Goal: Task Accomplishment & Management: Use online tool/utility

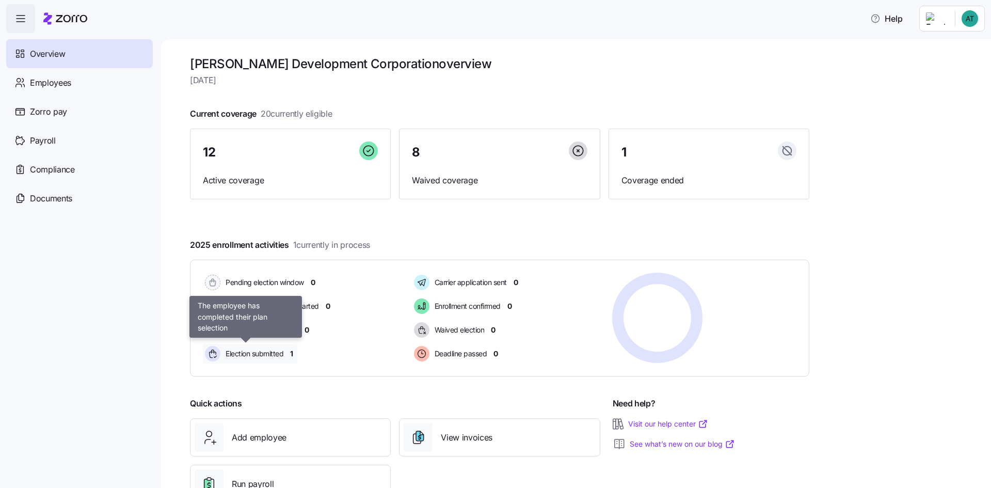
click at [249, 355] on span "Election submitted" at bounding box center [252, 353] width 61 height 10
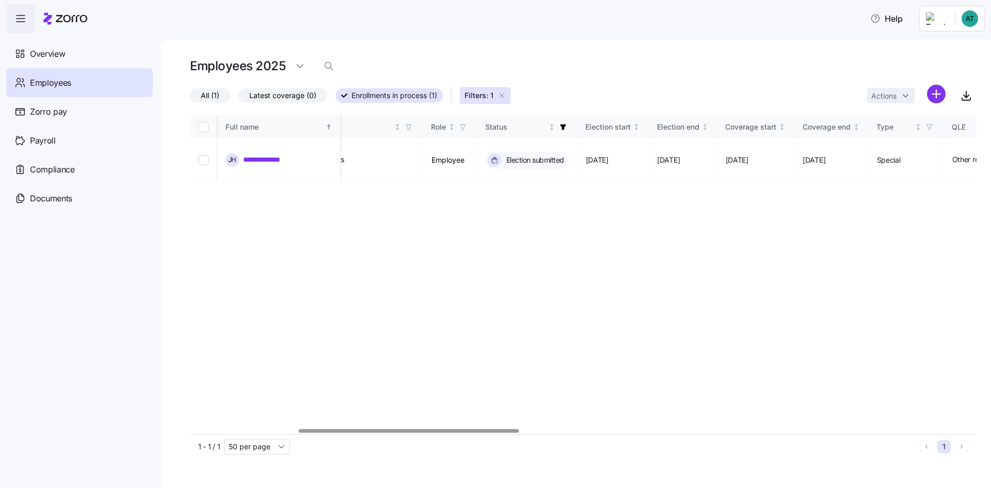
scroll to position [0, 428]
click at [369, 429] on div at bounding box center [421, 431] width 220 height 4
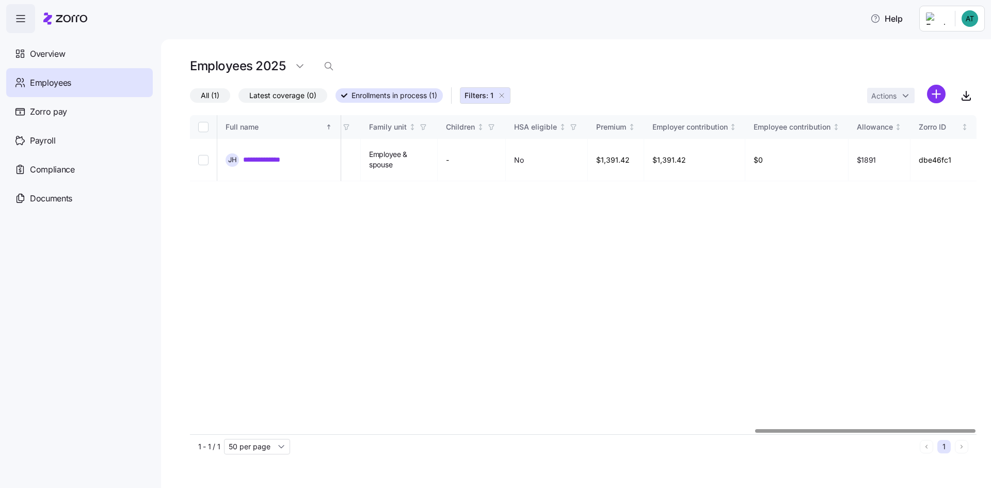
scroll to position [0, 2012]
click at [877, 434] on div at bounding box center [583, 431] width 786 height 6
click at [502, 90] on button "Filters: 1" at bounding box center [485, 95] width 51 height 17
click at [43, 83] on span "Employees" at bounding box center [50, 82] width 41 height 13
click at [61, 54] on span "Overview" at bounding box center [47, 53] width 35 height 13
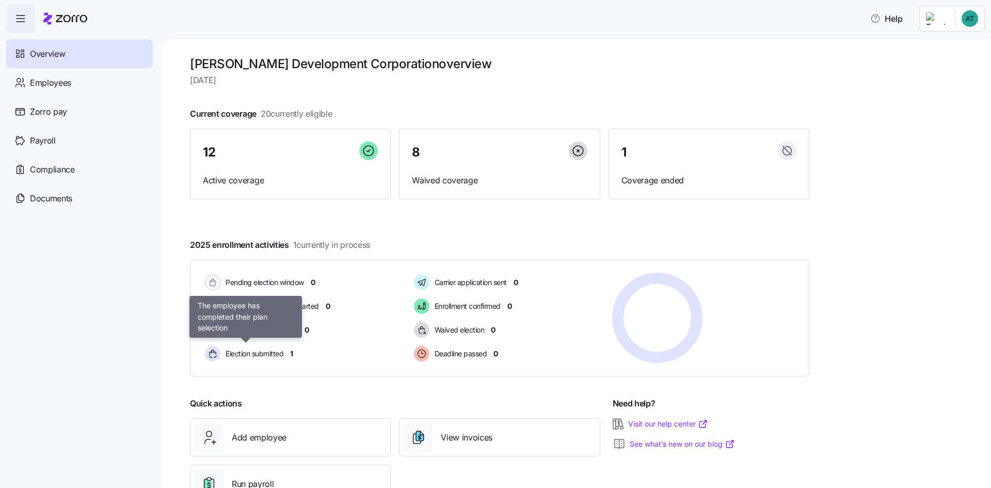
scroll to position [40, 0]
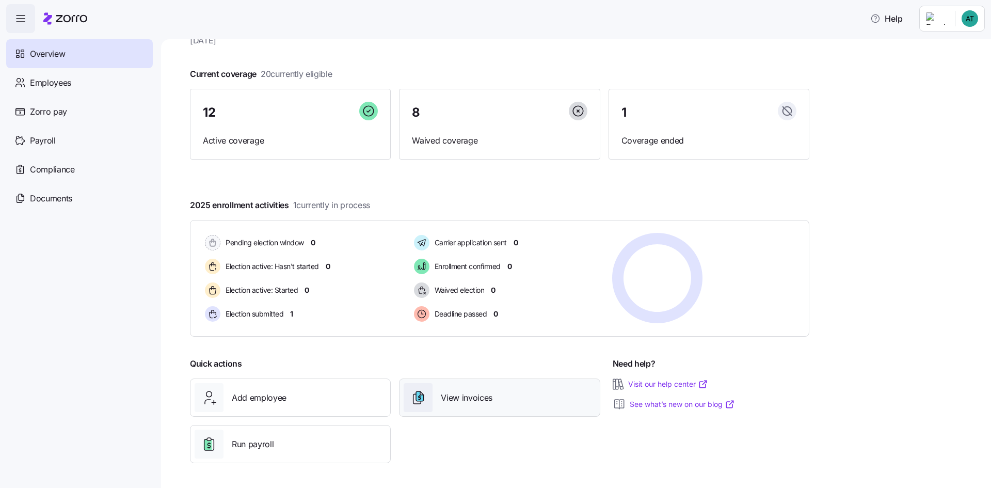
click at [456, 398] on span "View invoices" at bounding box center [467, 397] width 52 height 13
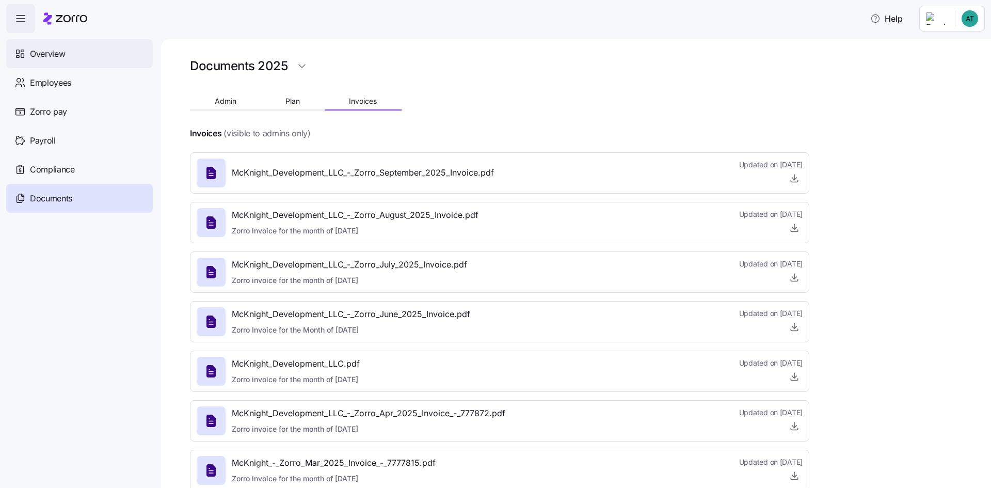
click at [61, 51] on span "Overview" at bounding box center [47, 53] width 35 height 13
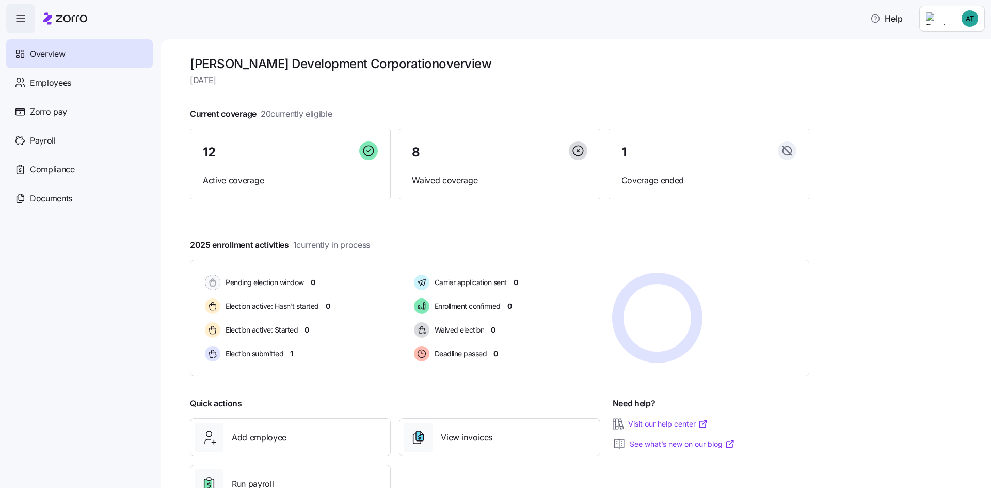
scroll to position [40, 0]
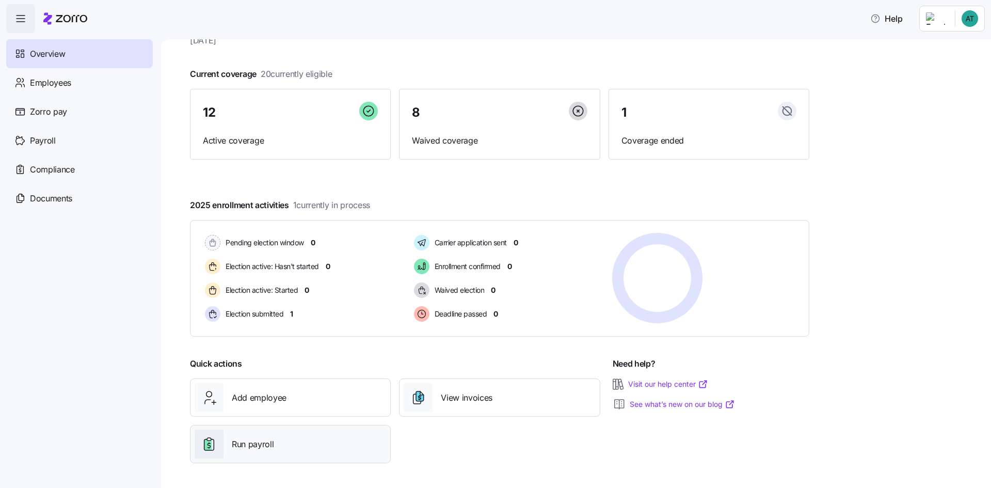
click at [252, 445] on span "Run payroll" at bounding box center [253, 444] width 42 height 13
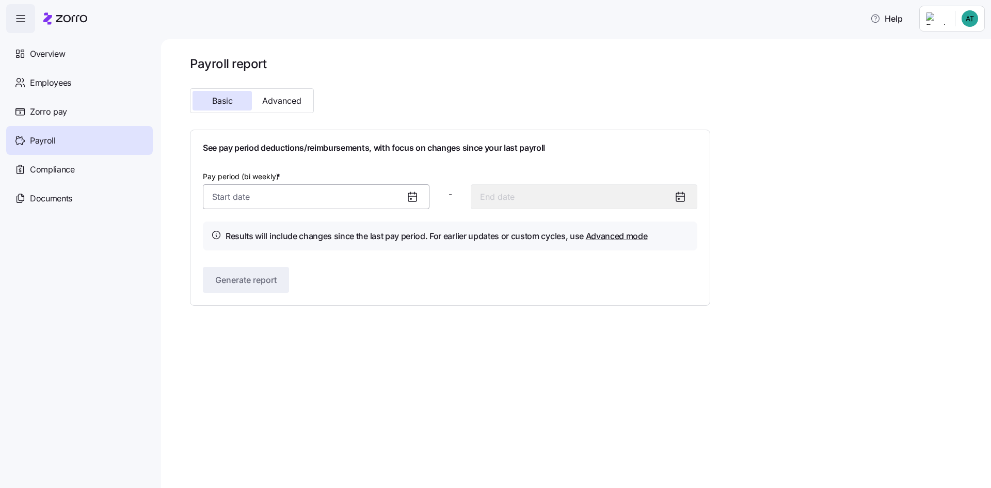
click at [296, 198] on input "Pay period (bi weekly) *" at bounding box center [316, 196] width 226 height 25
click at [287, 100] on span "Advanced" at bounding box center [281, 100] width 39 height 8
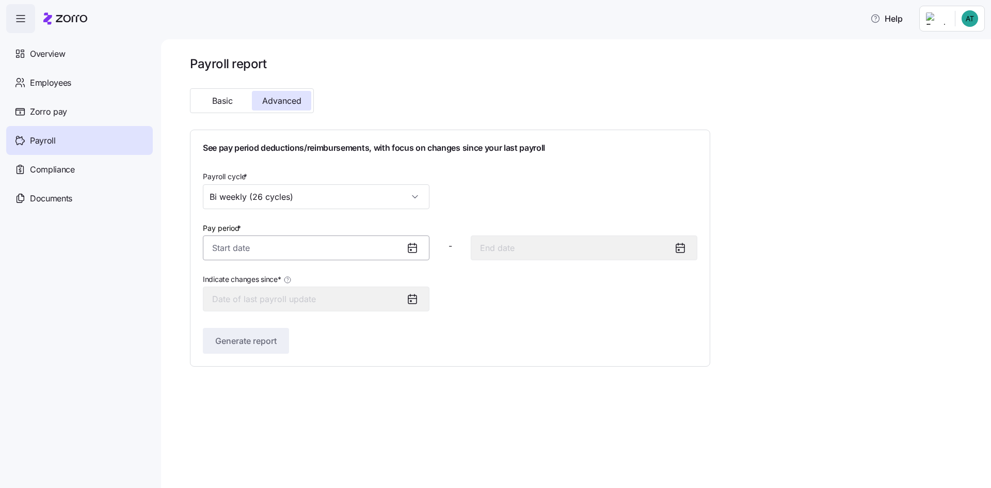
click at [278, 249] on input "Pay period *" at bounding box center [316, 247] width 226 height 25
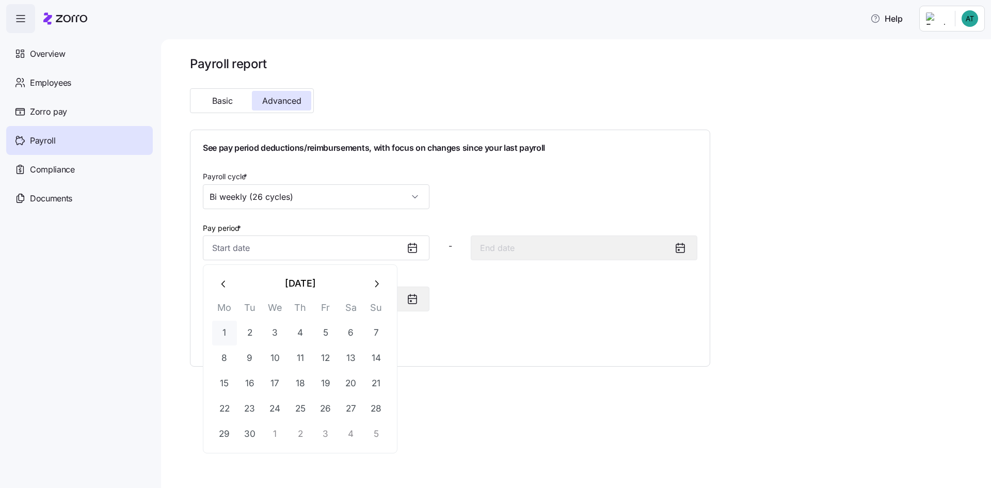
drag, startPoint x: 278, startPoint y: 249, endPoint x: 223, endPoint y: 332, distance: 99.5
click at [224, 332] on button "1" at bounding box center [224, 332] width 25 height 25
type input "September 1, 2025"
type input "September 14, 2025"
type input "September 1, 2025"
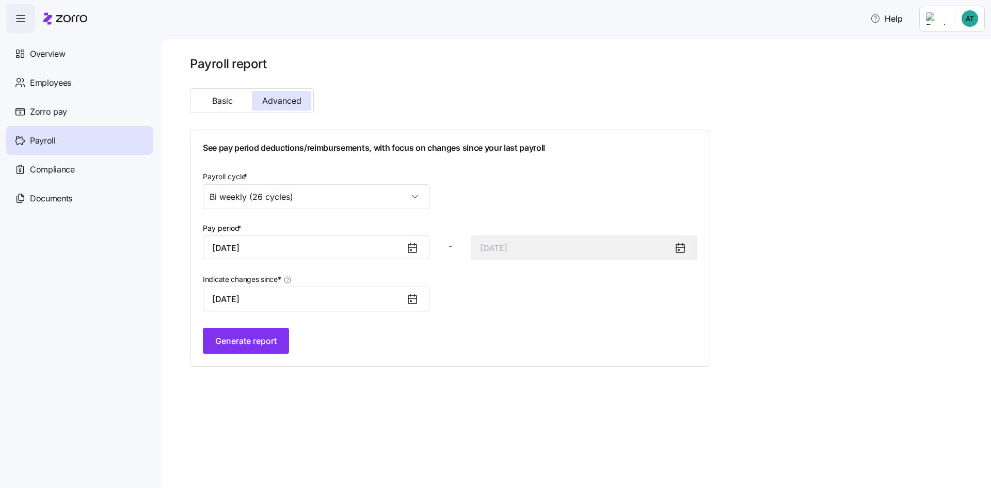
click at [415, 299] on icon at bounding box center [412, 299] width 12 height 12
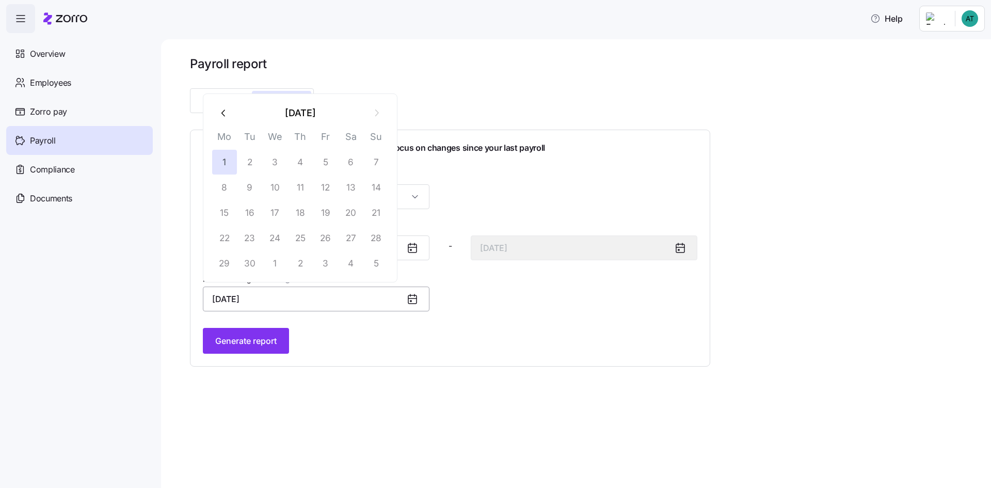
click at [256, 296] on input "September 1, 2025" at bounding box center [316, 298] width 226 height 25
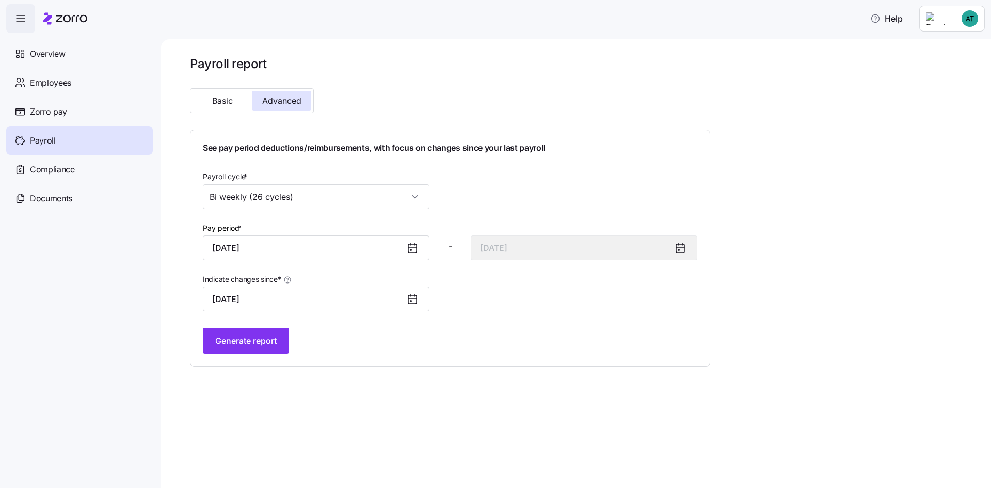
click at [410, 299] on icon at bounding box center [412, 299] width 12 height 12
click at [257, 298] on input "September 1, 2025" at bounding box center [316, 298] width 226 height 25
click at [255, 339] on span "Generate report" at bounding box center [245, 340] width 61 height 12
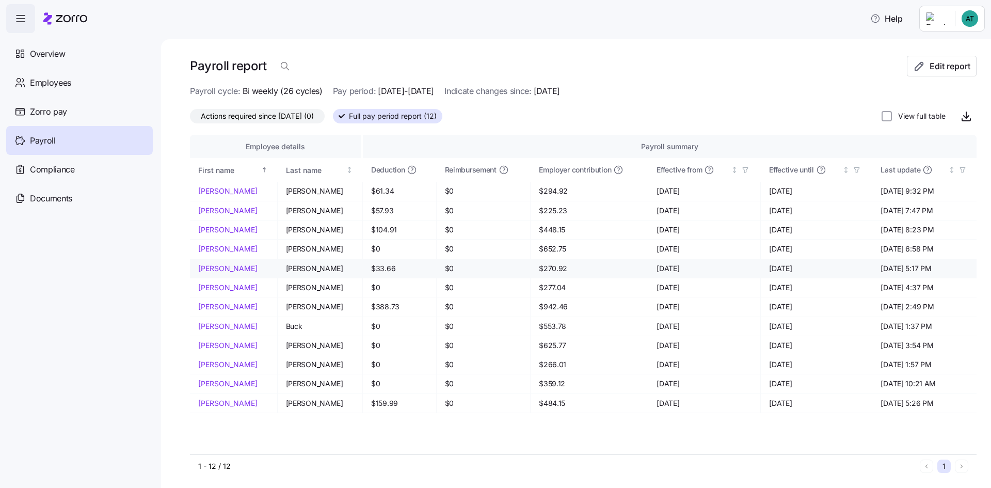
scroll to position [3, 0]
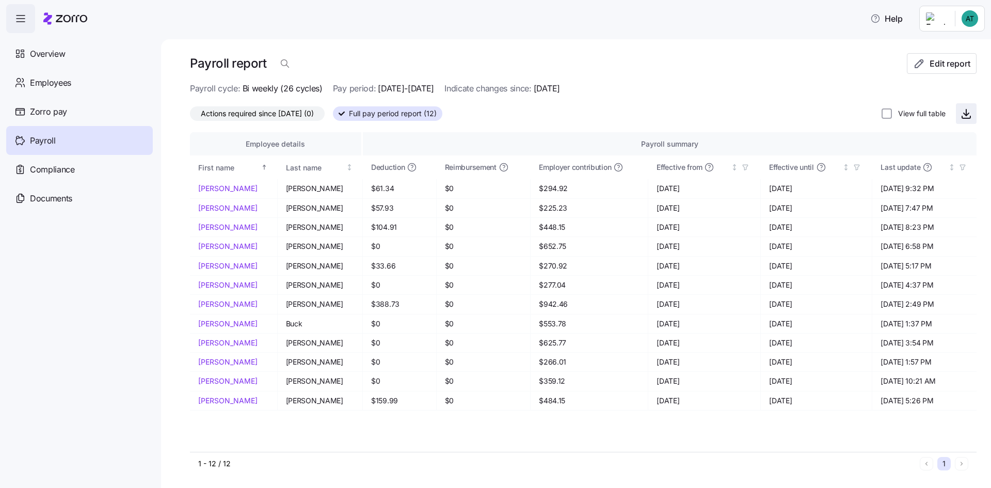
click at [960, 114] on icon "button" at bounding box center [966, 113] width 12 height 12
click at [970, 14] on html "Help Overview Employees Zorro pay Payroll Compliance Documents Payroll report E…" at bounding box center [495, 240] width 991 height 481
click at [933, 105] on div "Log out" at bounding box center [928, 104] width 40 height 11
